Goal: Check status: Check status

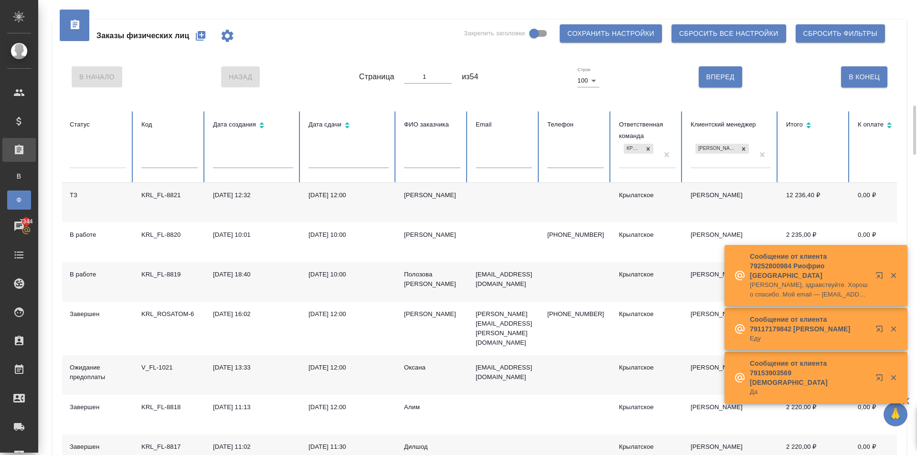
scroll to position [96, 0]
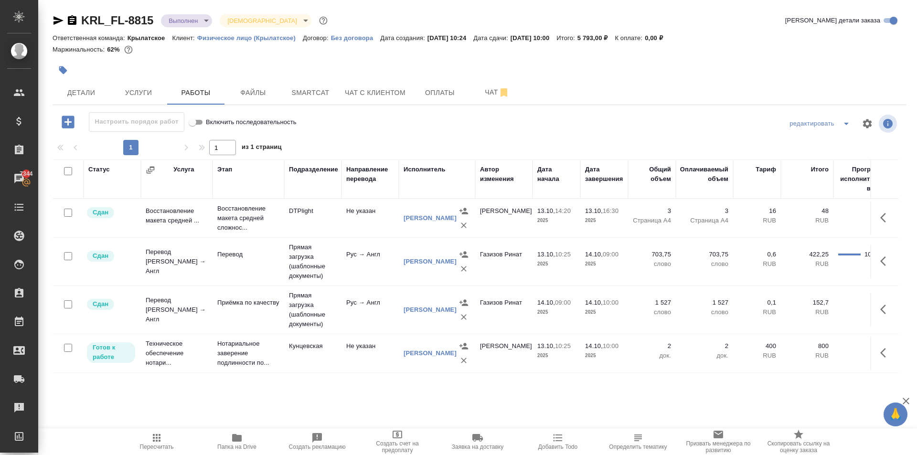
click at [152, 439] on icon "button" at bounding box center [156, 437] width 11 height 11
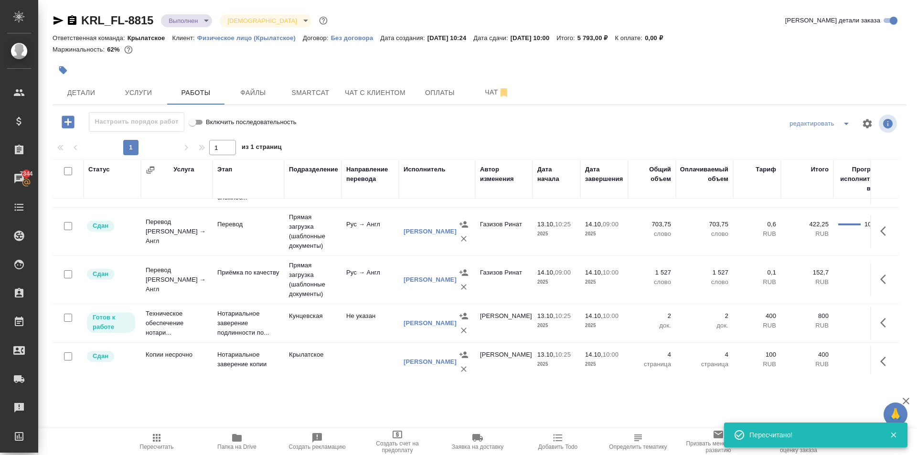
scroll to position [44, 0]
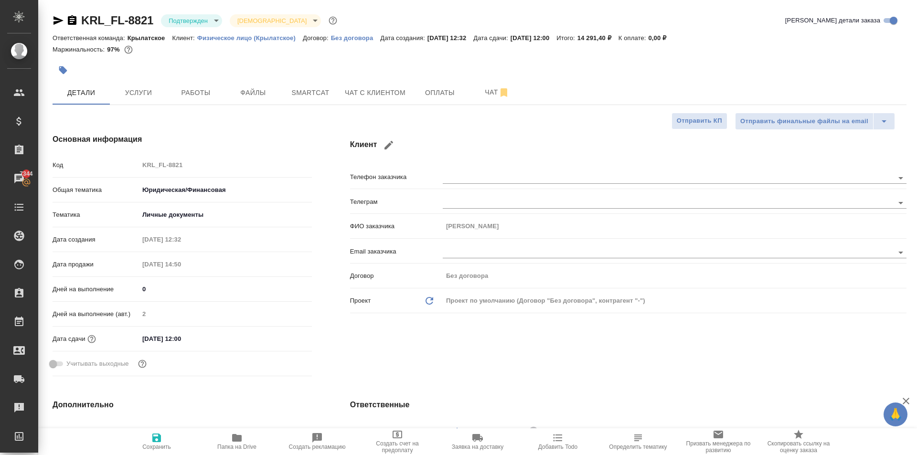
select select "RU"
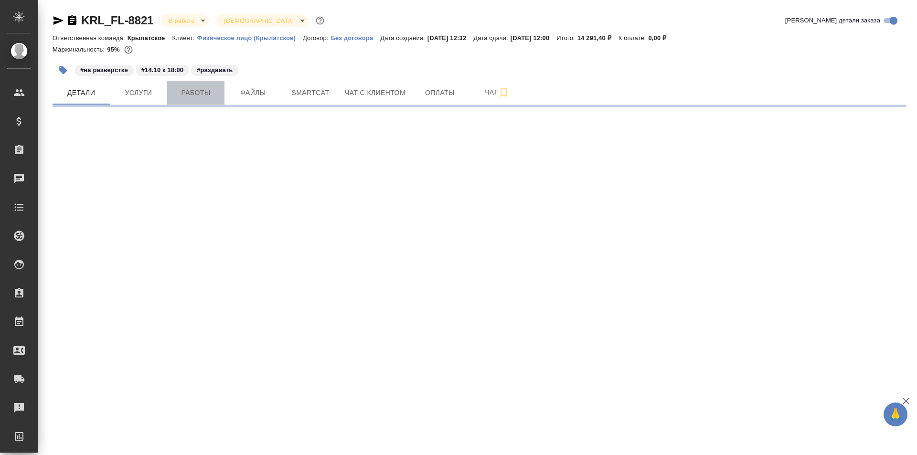
click at [203, 97] on span "Работы" at bounding box center [196, 93] width 46 height 12
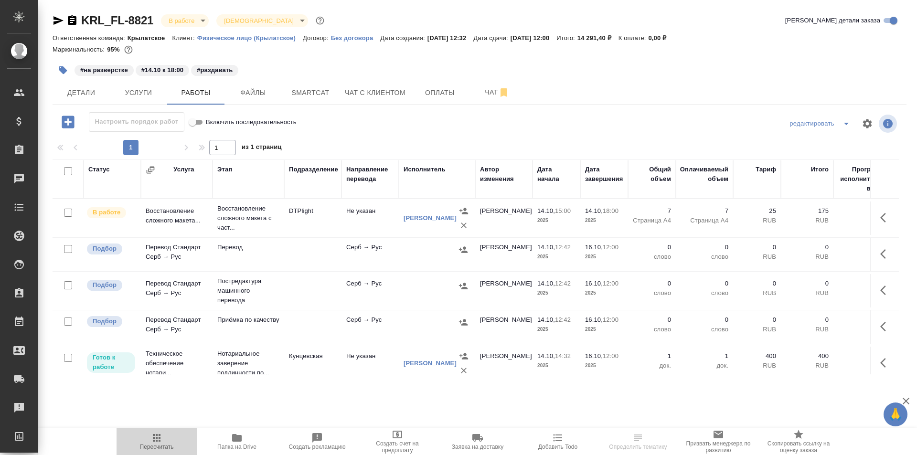
click at [164, 449] on span "Пересчитать" at bounding box center [157, 447] width 34 height 7
click at [338, 124] on div at bounding box center [479, 123] width 285 height 23
